Goal: Check status: Check status

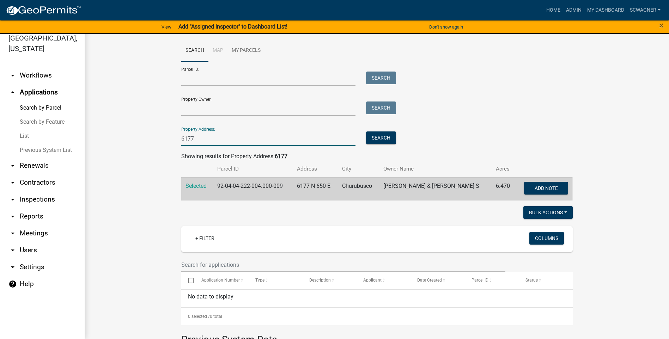
click at [201, 140] on input "6177" at bounding box center [268, 139] width 175 height 14
type input "6"
type input "1800"
click at [381, 140] on button "Search" at bounding box center [381, 138] width 30 height 13
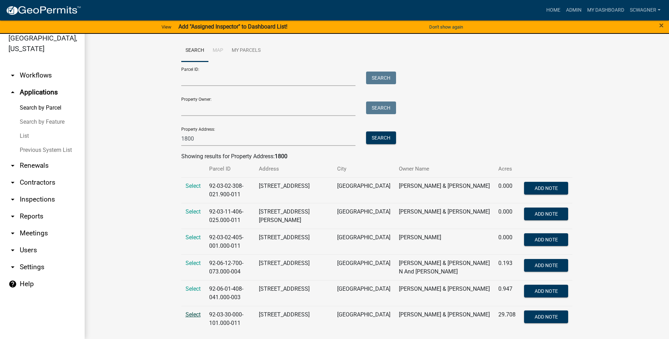
click at [189, 312] on span "Select" at bounding box center [193, 315] width 15 height 7
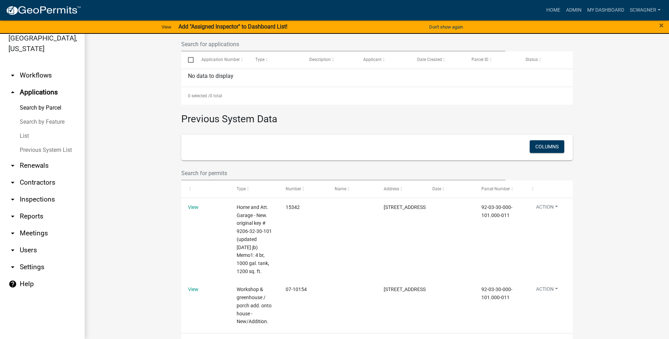
scroll to position [247, 0]
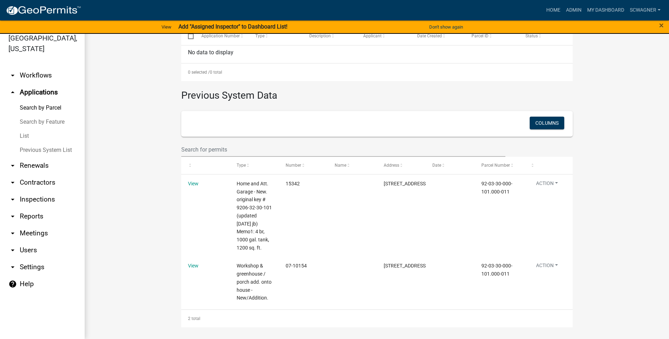
click at [54, 149] on link "Previous System List" at bounding box center [42, 150] width 85 height 14
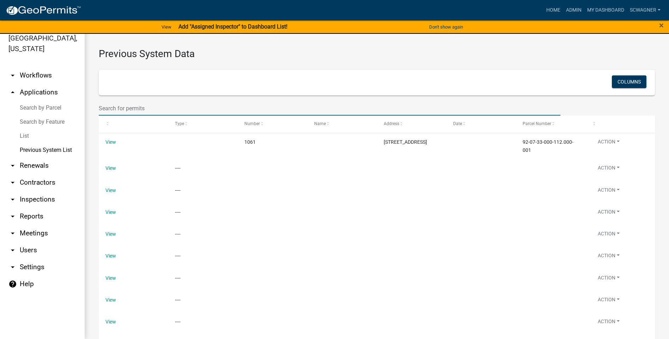
click at [137, 106] on input "text" at bounding box center [330, 108] width 462 height 14
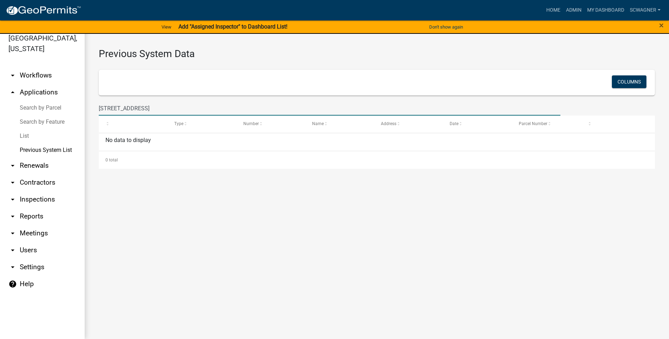
click at [177, 109] on input "[STREET_ADDRESS]" at bounding box center [330, 108] width 462 height 14
type input "1"
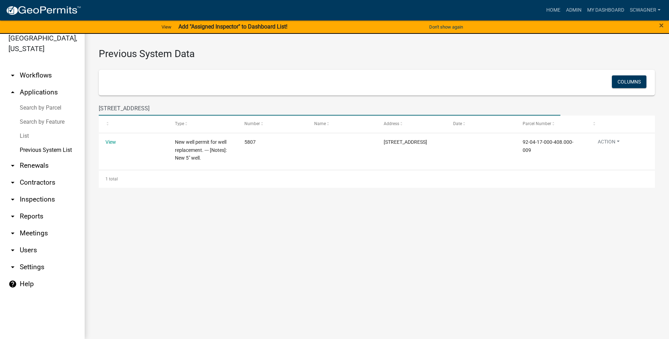
type input "[STREET_ADDRESS]"
